Goal: Information Seeking & Learning: Learn about a topic

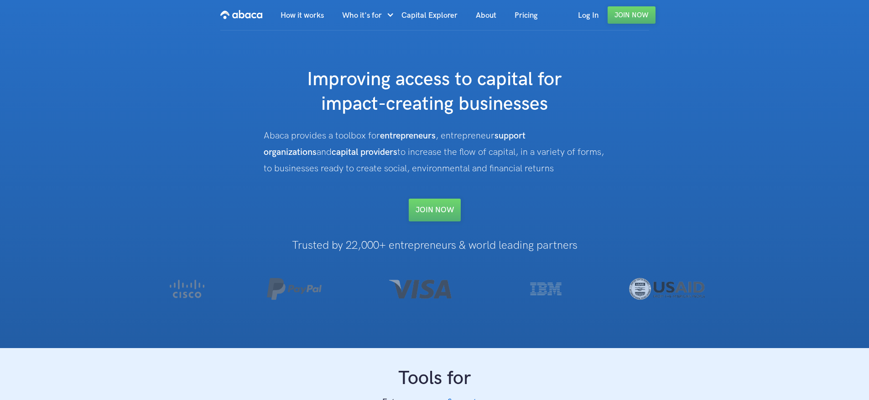
click at [246, 15] on img "home" at bounding box center [241, 14] width 42 height 15
click at [305, 14] on link "How it works" at bounding box center [302, 15] width 62 height 31
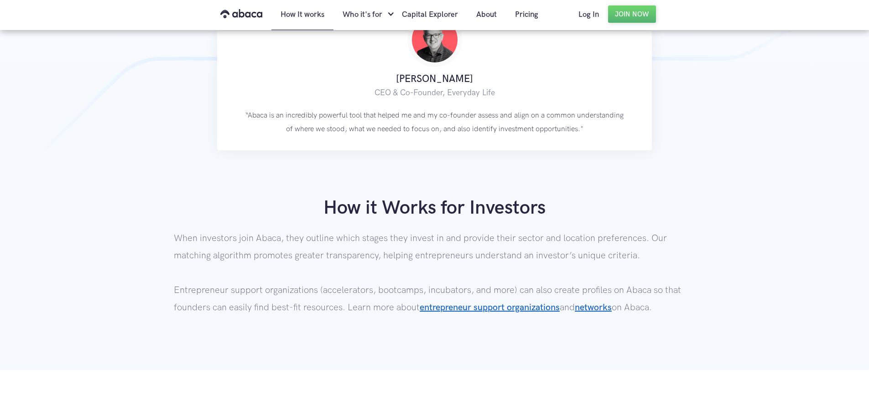
scroll to position [337, 0]
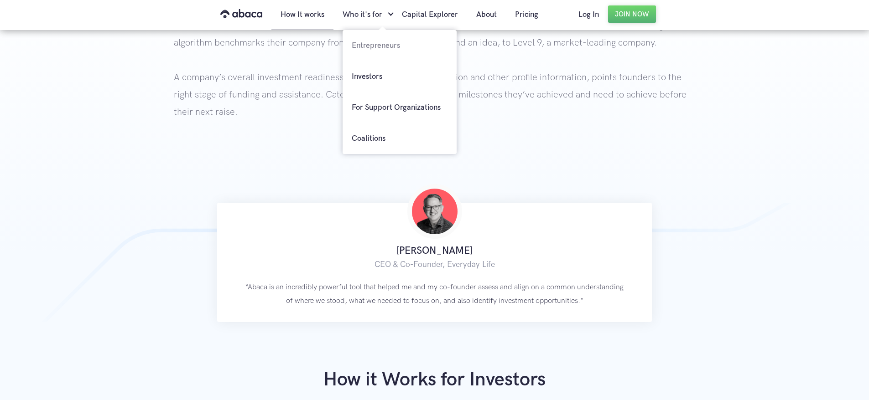
click at [375, 44] on link "Entrepreneurs" at bounding box center [400, 45] width 114 height 31
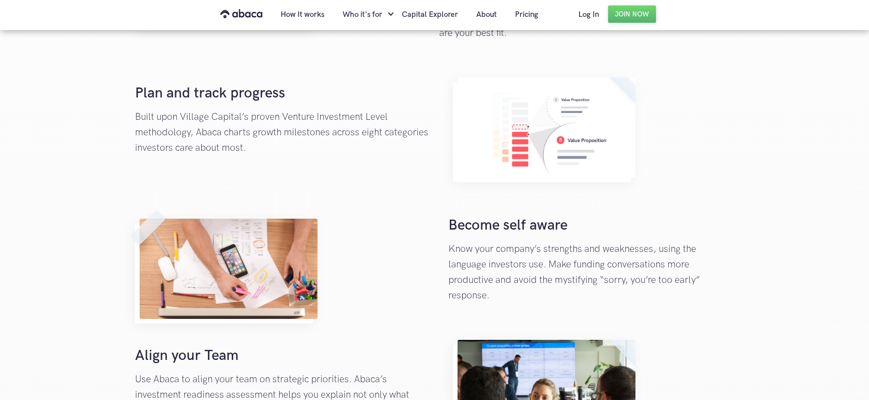
scroll to position [547, 0]
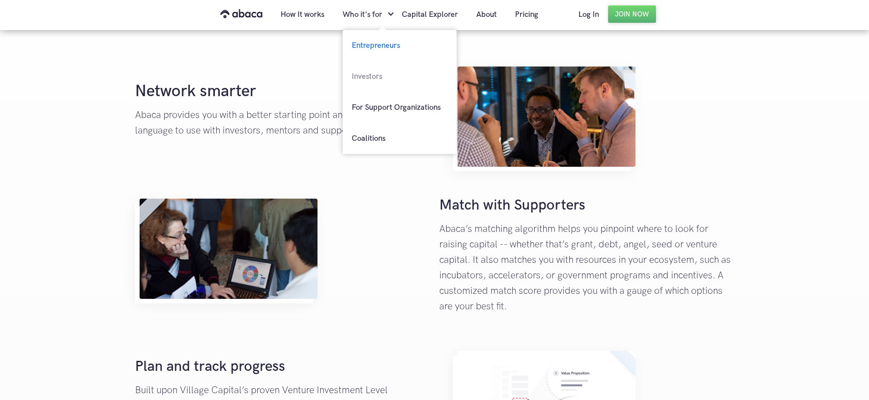
click at [368, 78] on link "Investors" at bounding box center [400, 76] width 114 height 31
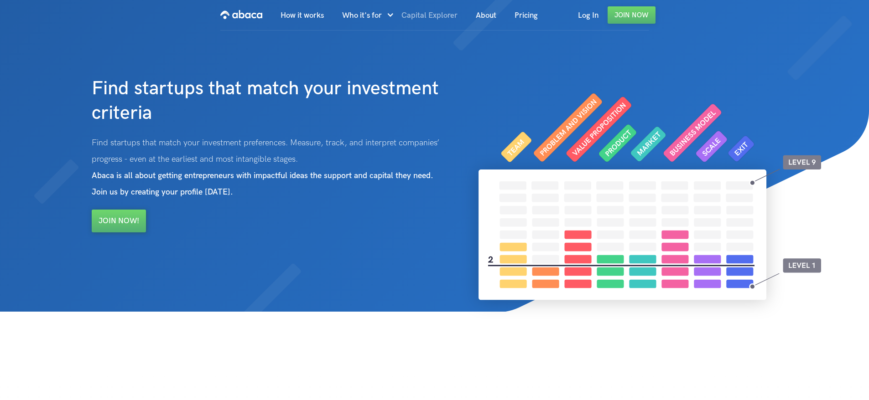
click at [422, 14] on link "Capital Explorer" at bounding box center [429, 15] width 74 height 31
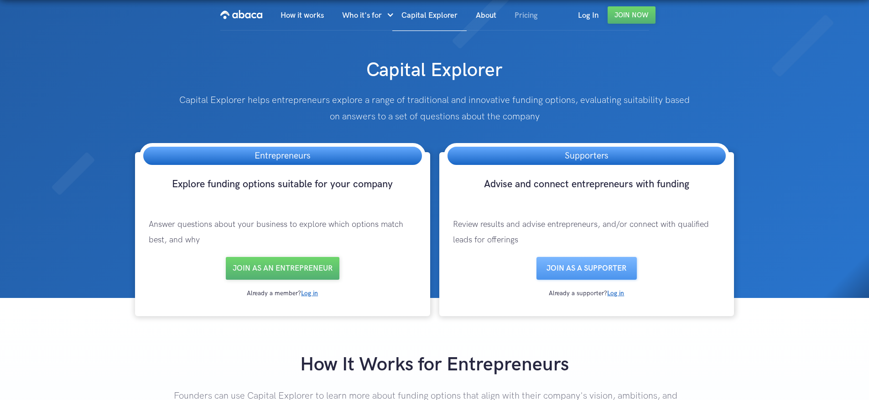
click at [529, 16] on link "Pricing" at bounding box center [526, 15] width 42 height 31
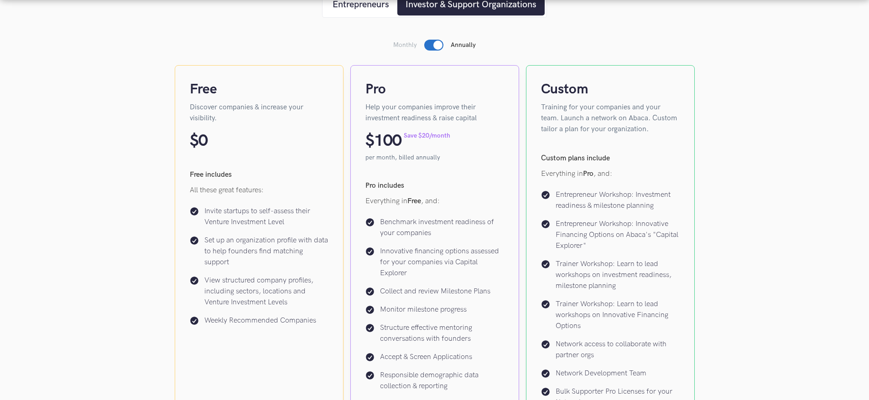
scroll to position [182, 0]
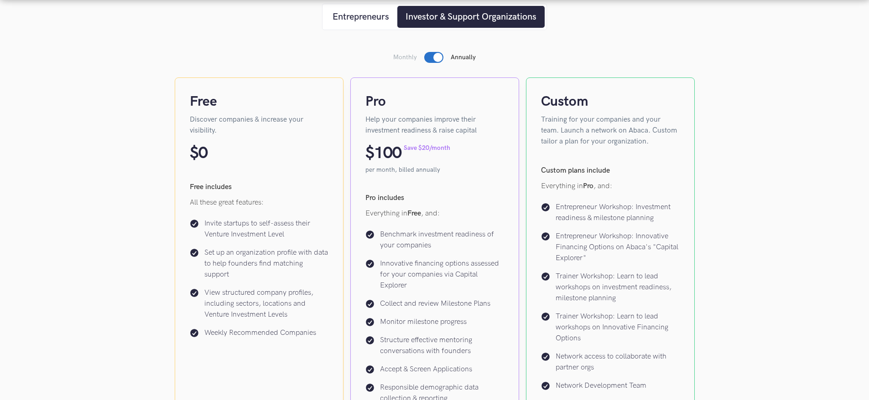
click at [432, 57] on div at bounding box center [433, 57] width 19 height 11
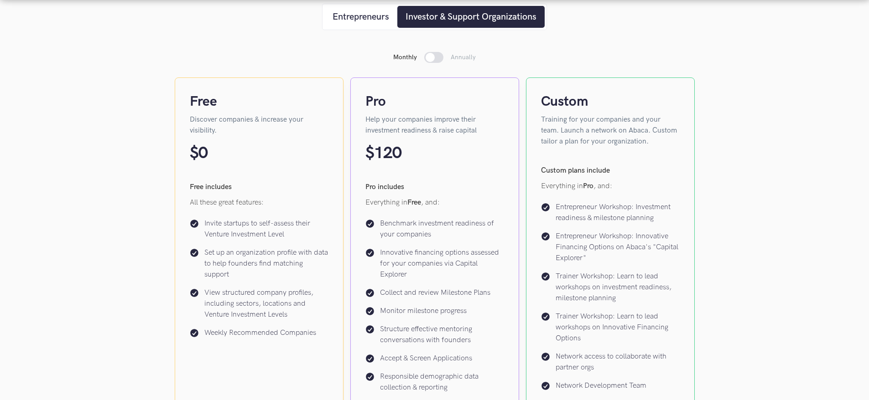
click at [439, 57] on div at bounding box center [433, 57] width 19 height 11
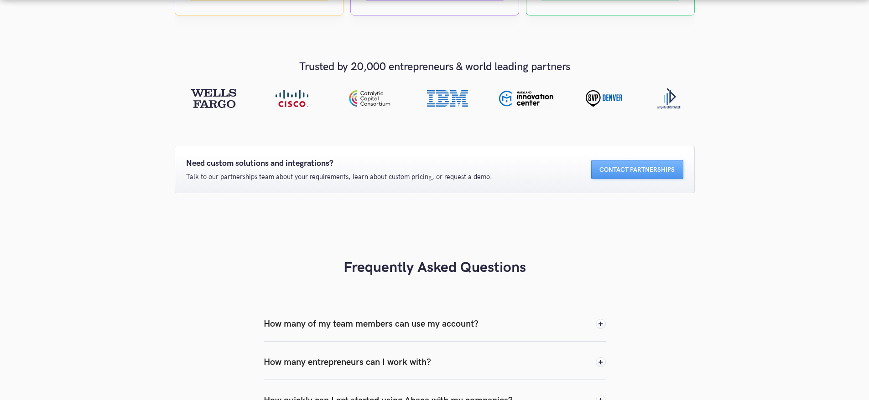
scroll to position [867, 0]
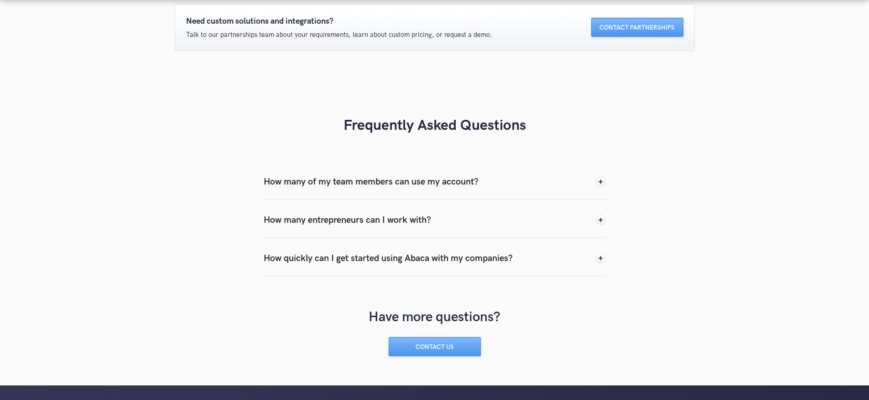
click at [333, 222] on div "How many entrepreneurs can I work with?" at bounding box center [347, 220] width 167 height 14
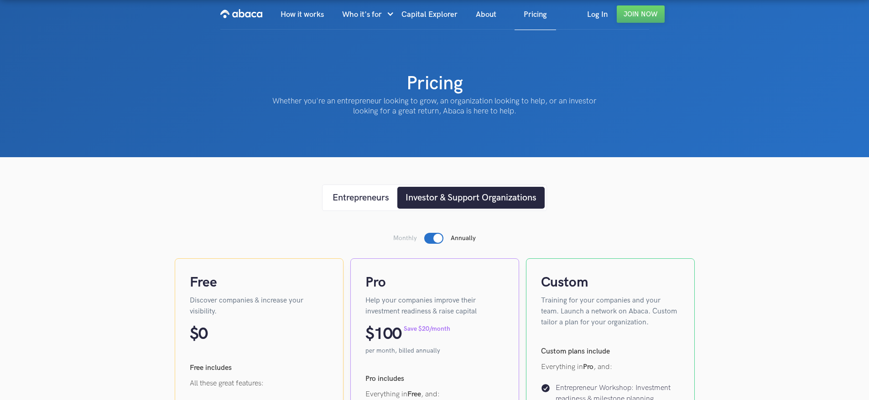
scroll to position [0, 0]
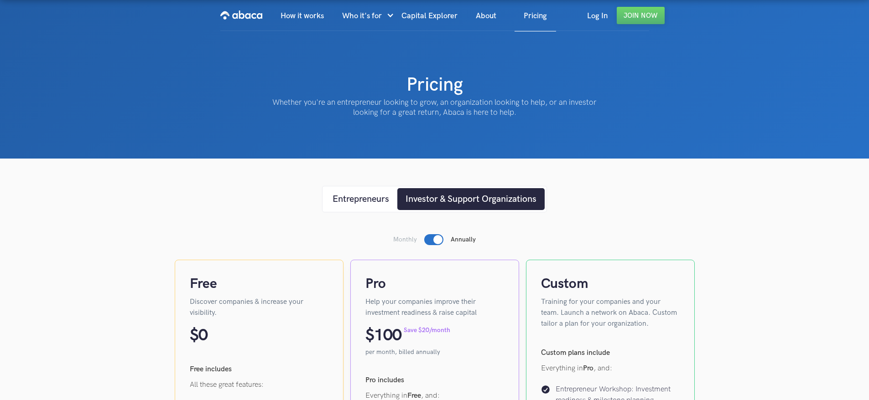
click at [245, 16] on img "home" at bounding box center [241, 15] width 42 height 15
